Goal: Communication & Community: Answer question/provide support

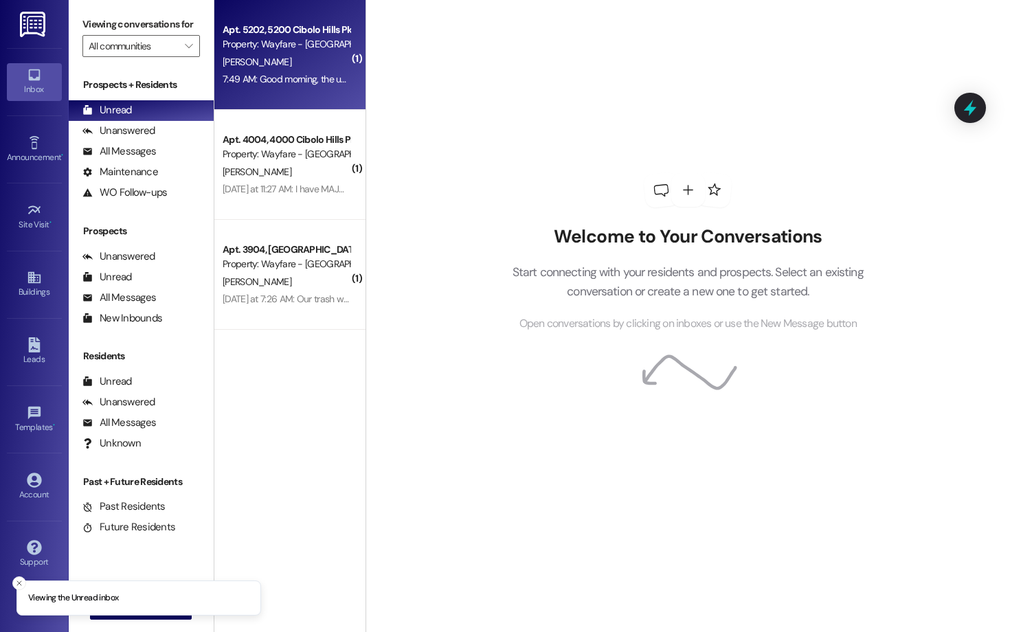
click at [322, 94] on div "Apt. 5202, [GEOGRAPHIC_DATA] Pky Property: Wayfare - [GEOGRAPHIC_DATA][PERSON_N…" at bounding box center [289, 55] width 151 height 110
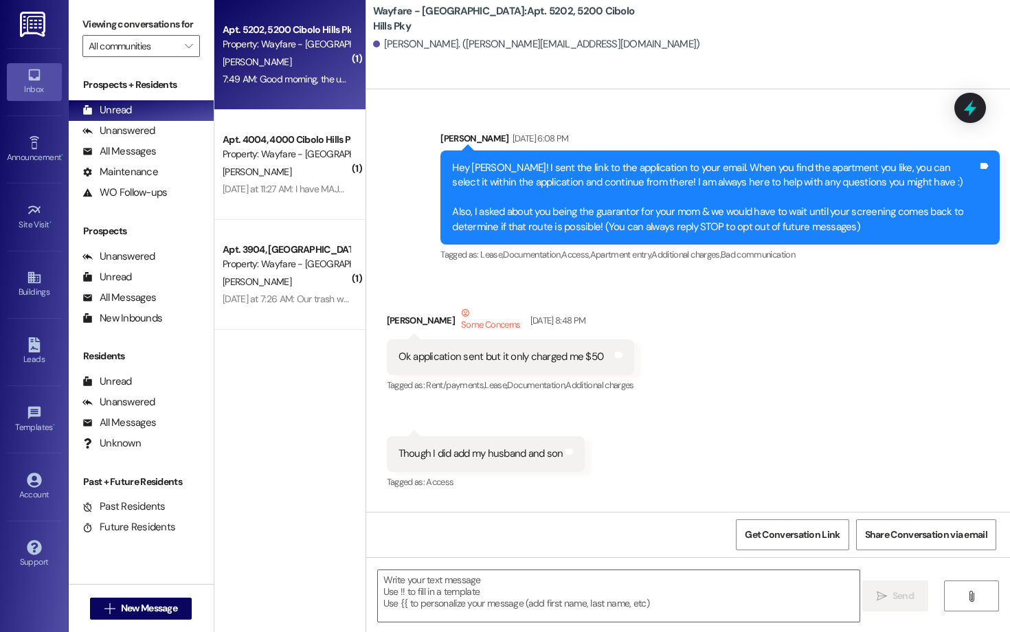
scroll to position [46824, 0]
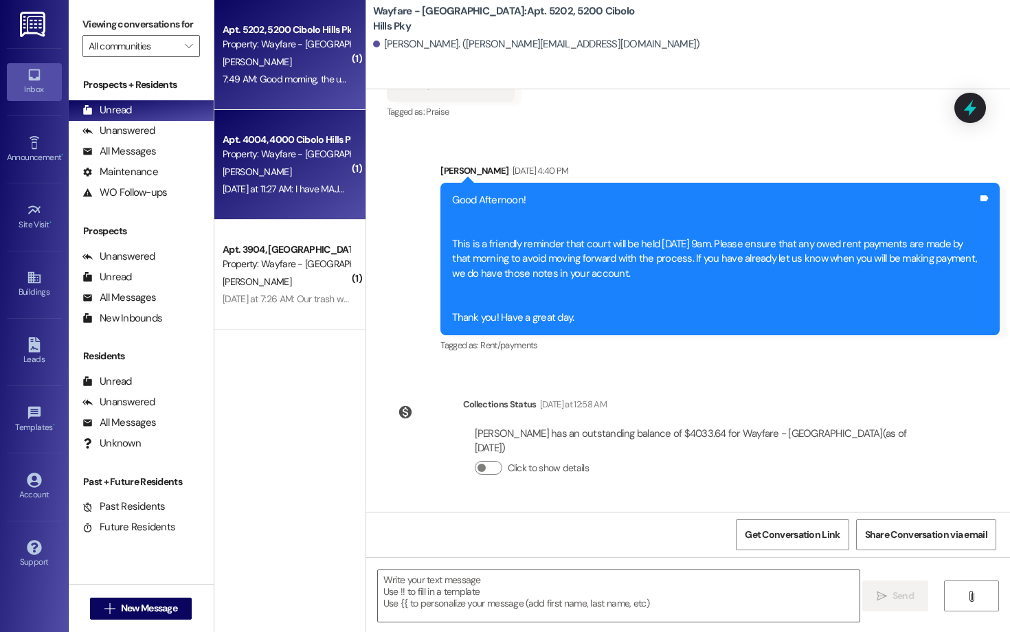
click at [284, 162] on div "Apt. 4004, 4000 Cibolo Hills Pky Property: Wayfare - Cibolo Hills" at bounding box center [286, 147] width 130 height 32
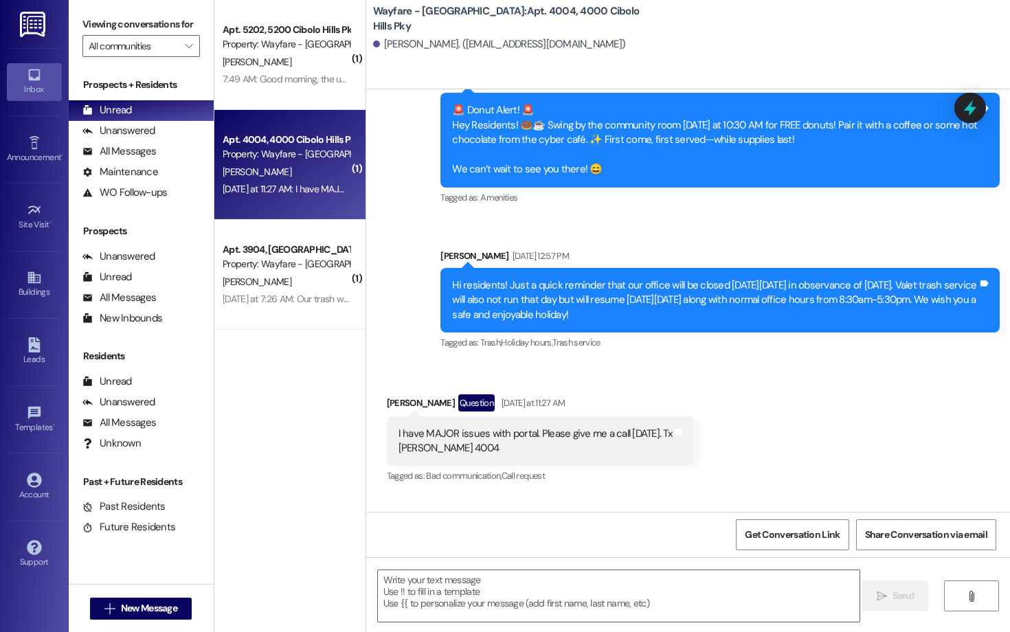
scroll to position [5848, 0]
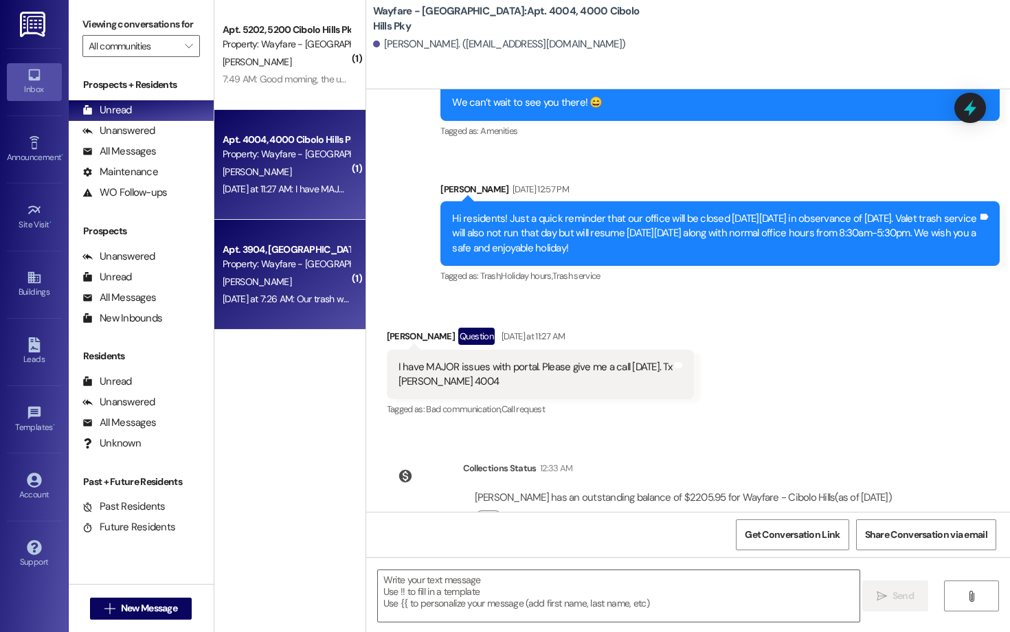
click at [279, 245] on div "Apt. 3904, 3900 Cibolo Hills Pky" at bounding box center [286, 250] width 127 height 14
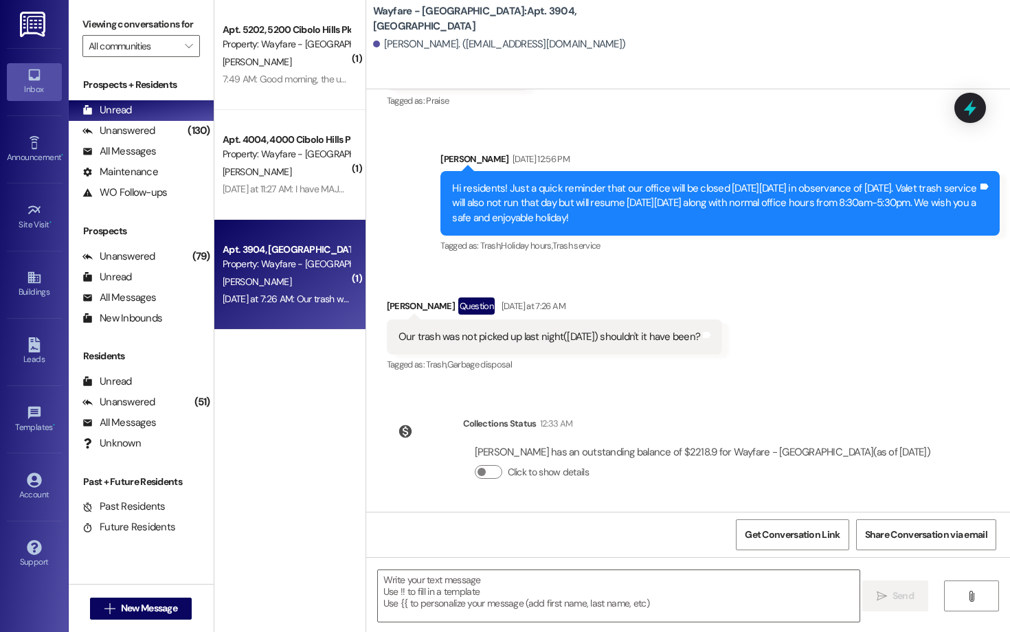
scroll to position [41179, 0]
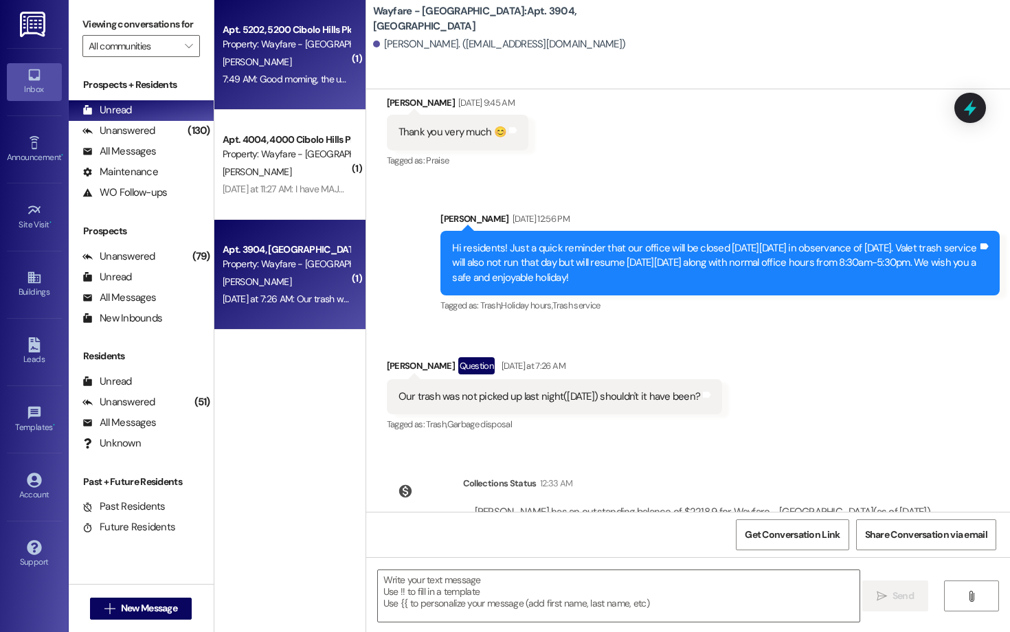
click at [254, 77] on div "7:49 AM: Good morning, the unit is empty and I have left keys and one garage op…" at bounding box center [543, 79] width 641 height 12
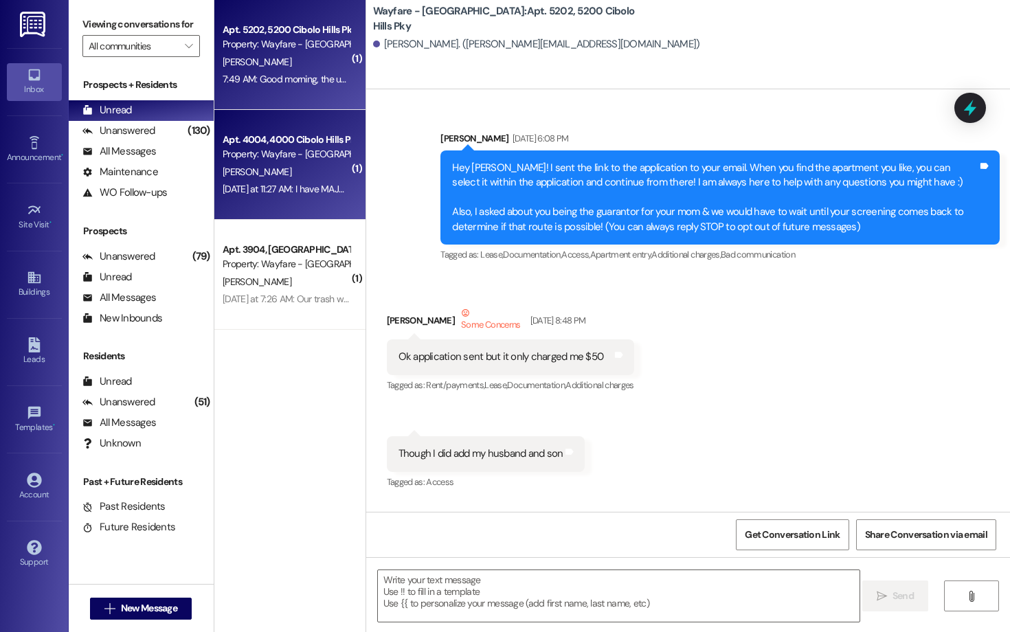
click at [267, 130] on div "Apt. 4004, 4000 Cibolo Hills Pky Property: Wayfare - Cibolo Hills S. Marsalis Y…" at bounding box center [289, 165] width 151 height 110
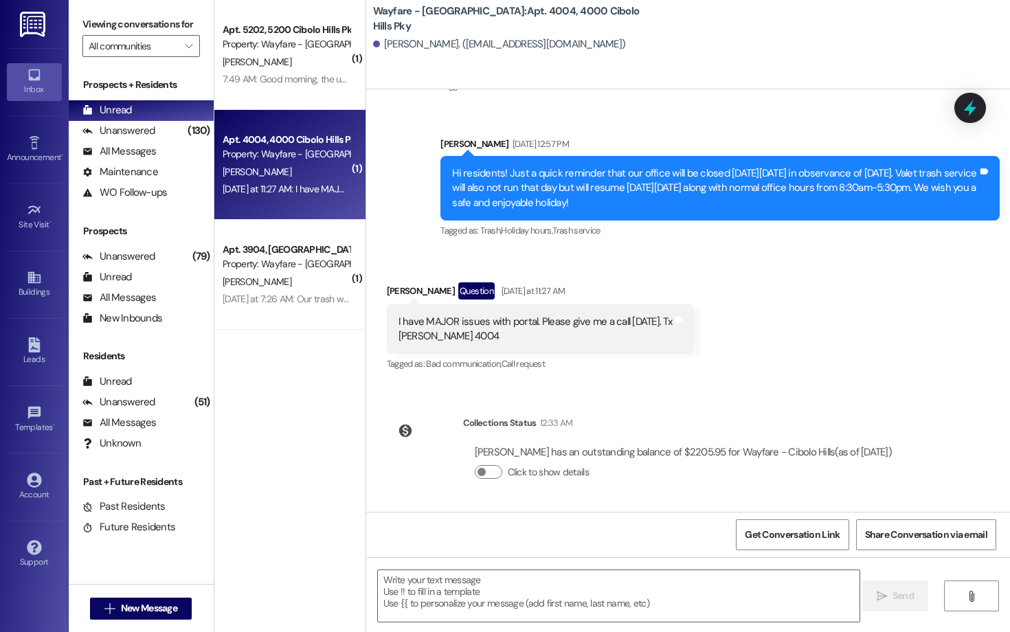
scroll to position [5848, 0]
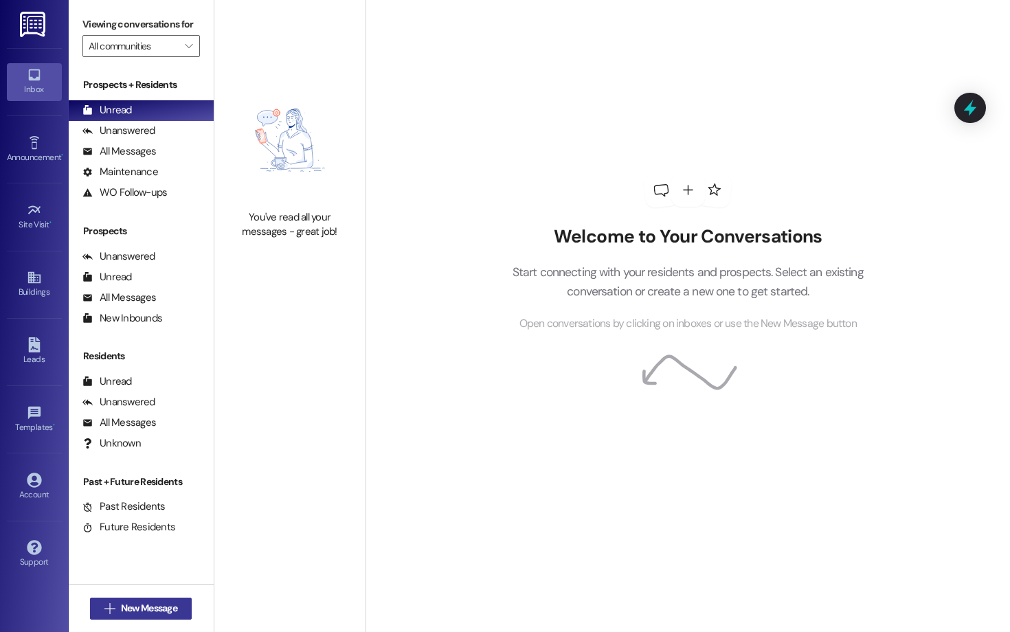
click at [165, 605] on span "New Message" at bounding box center [149, 608] width 56 height 14
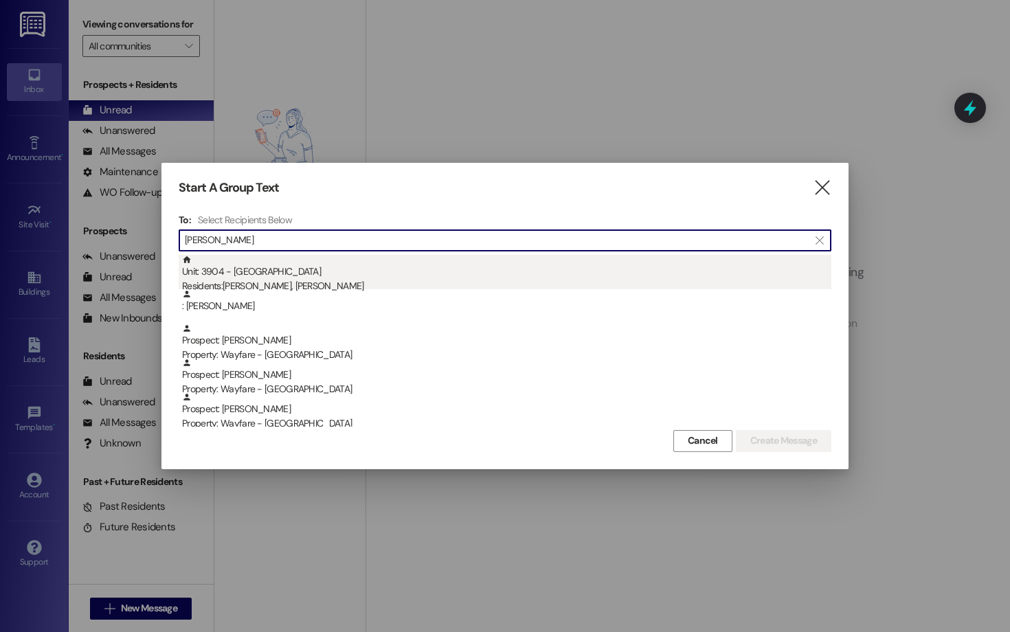
type input "jane"
click at [399, 271] on div "Unit: 3904 - 3900 Cibolo Hills Pky Residents: Richard Ferguson, Janet Ferguson" at bounding box center [507, 274] width 650 height 39
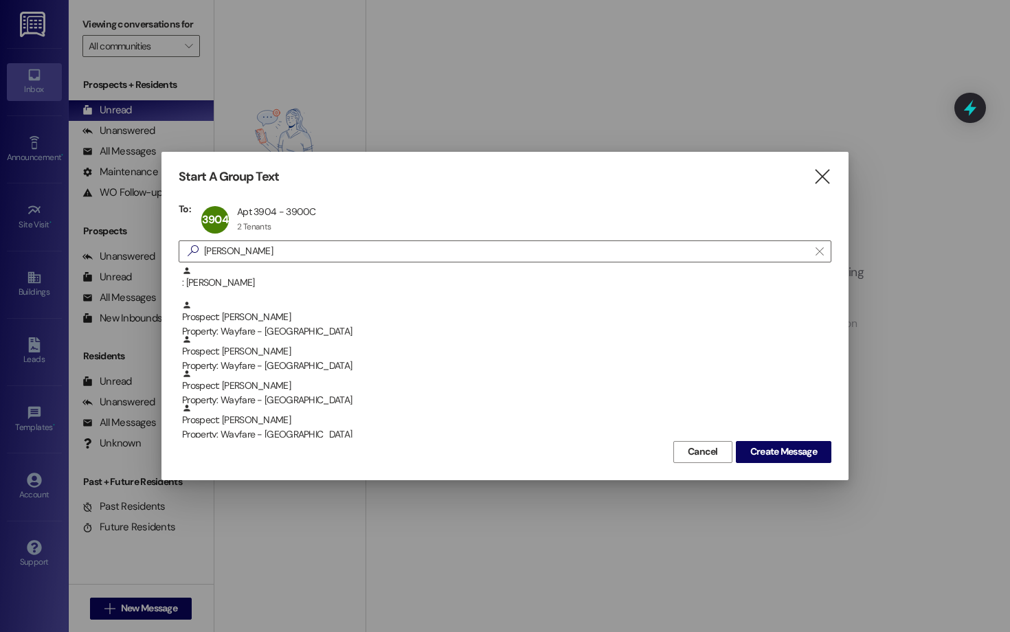
click at [826, 465] on div "Start A Group Text  To: 3904 Apt 3904 - 3900C Apt 3904 - 3900C 2 Tenants 2 Ten…" at bounding box center [505, 316] width 687 height 328
click at [823, 465] on div "Start A Group Text  To: 3904 Apt 3904 - 3900C Apt 3904 - 3900C 2 Tenants 2 Ten…" at bounding box center [505, 316] width 687 height 328
click at [817, 464] on div "Start A Group Text  To: 3904 Apt 3904 - 3900C Apt 3904 - 3900C 2 Tenants 2 Ten…" at bounding box center [505, 316] width 687 height 328
click at [804, 454] on span "Create Message" at bounding box center [784, 452] width 67 height 14
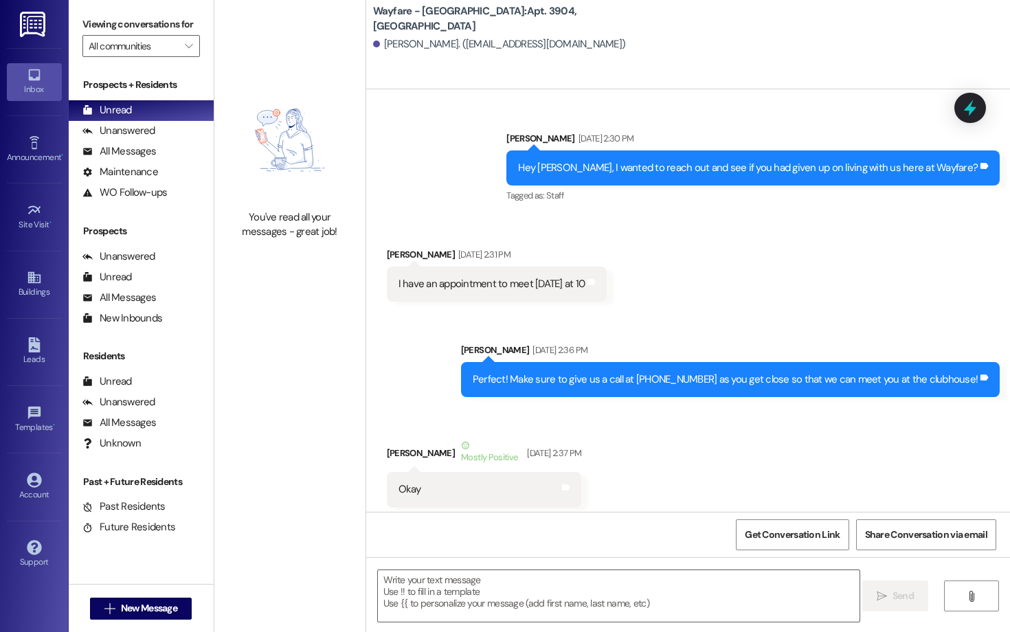
scroll to position [41179, 0]
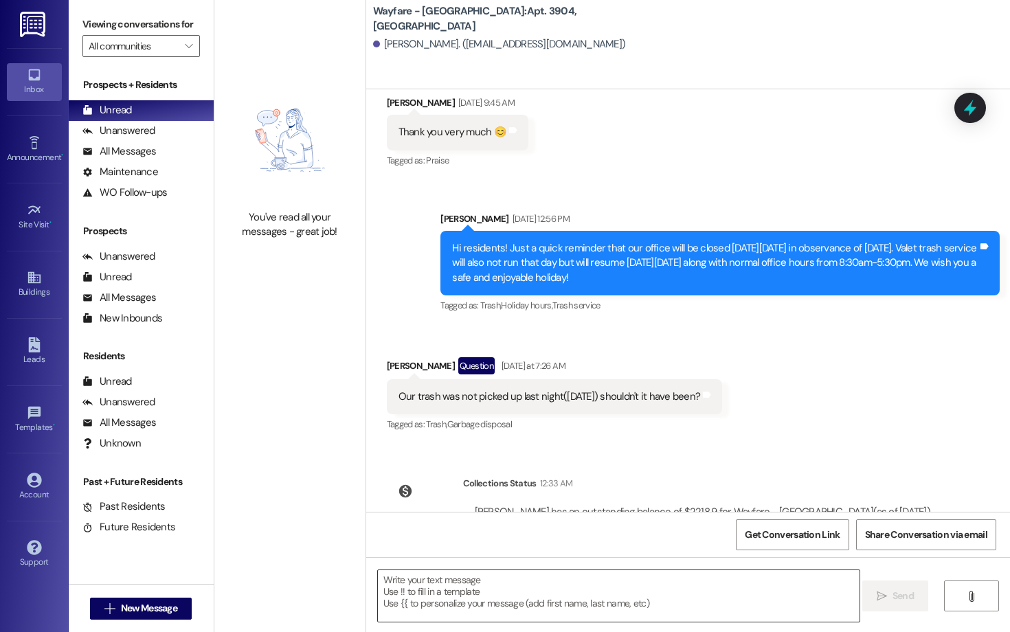
click at [502, 603] on textarea at bounding box center [619, 597] width 482 height 52
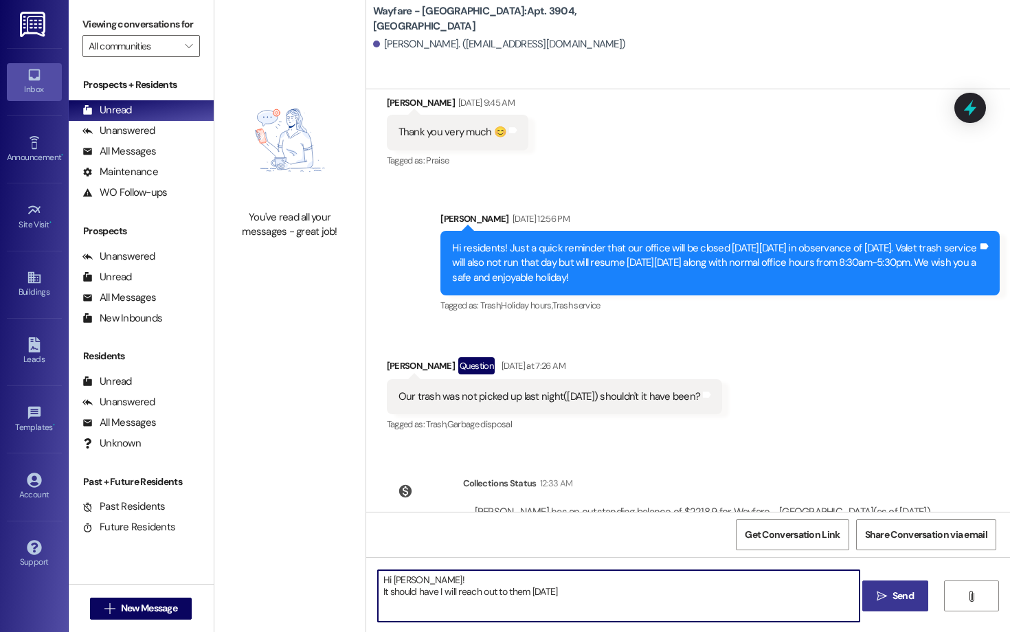
type textarea "Hi Janet! It should have I will reach out to them today"
click at [885, 591] on icon "" at bounding box center [882, 596] width 10 height 11
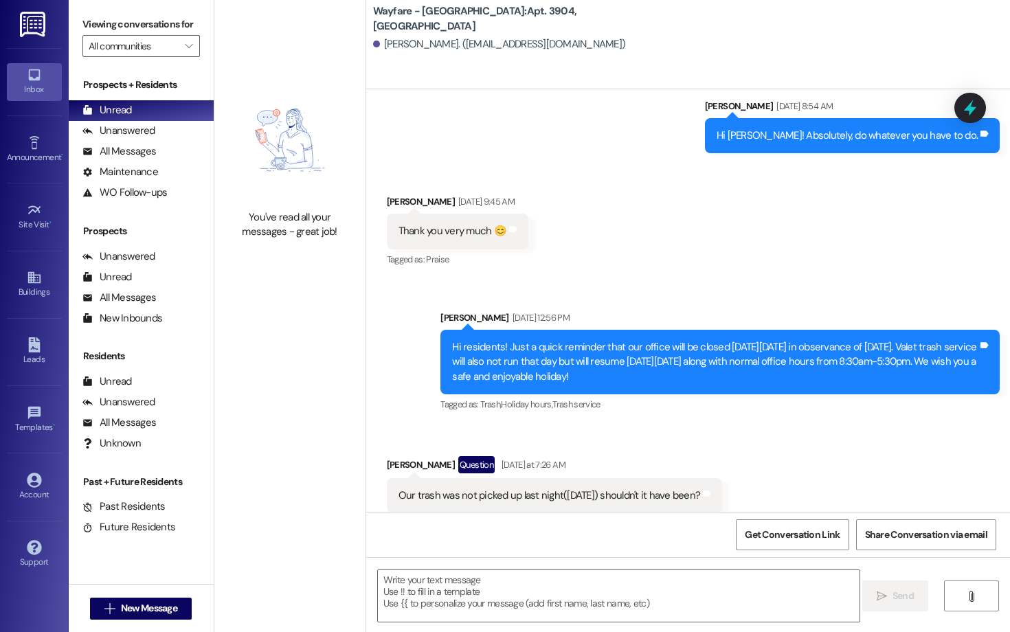
scroll to position [41052, 0]
